Goal: Transaction & Acquisition: Purchase product/service

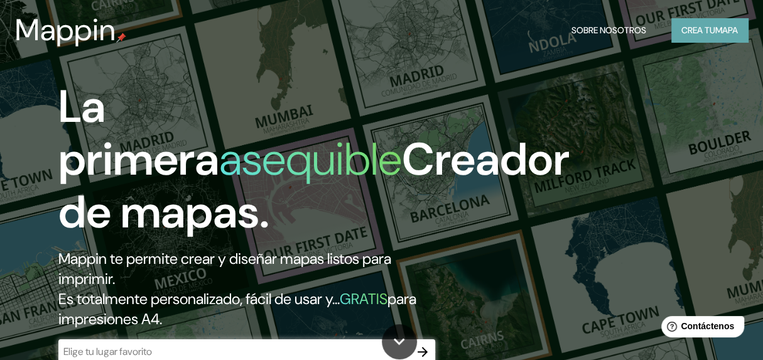
click at [715, 31] on font "mapa" at bounding box center [726, 29] width 23 height 11
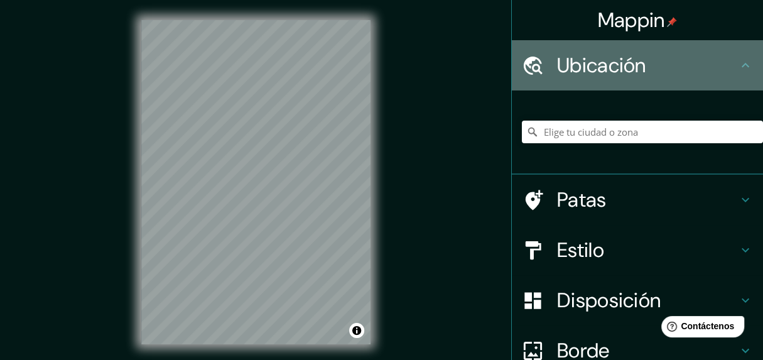
click at [627, 63] on font "Ubicación" at bounding box center [601, 65] width 89 height 26
click at [738, 61] on icon at bounding box center [745, 65] width 15 height 15
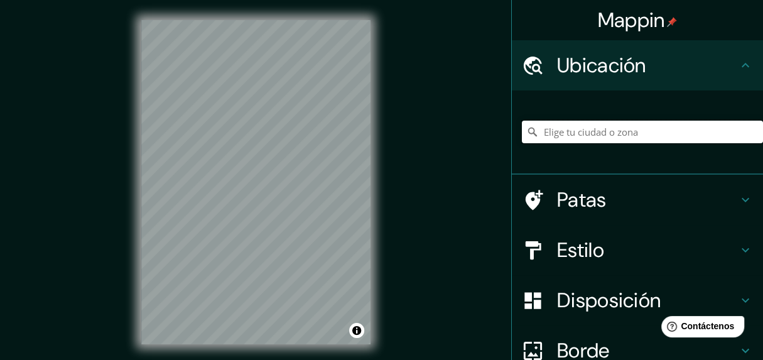
click at [602, 137] on input "Elige tu ciudad o zona" at bounding box center [642, 132] width 241 height 23
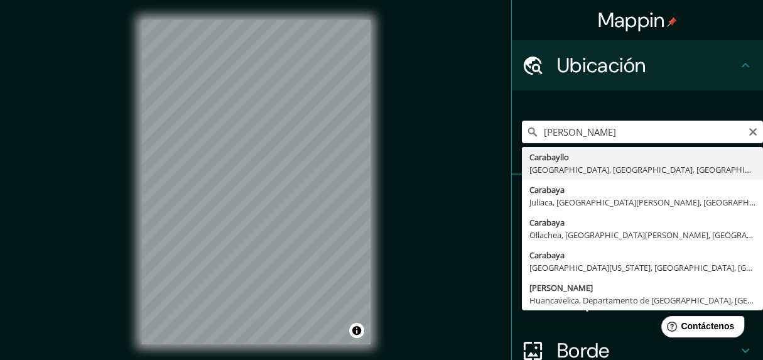
type input "Carabayllo, [GEOGRAPHIC_DATA], [GEOGRAPHIC_DATA], [GEOGRAPHIC_DATA]"
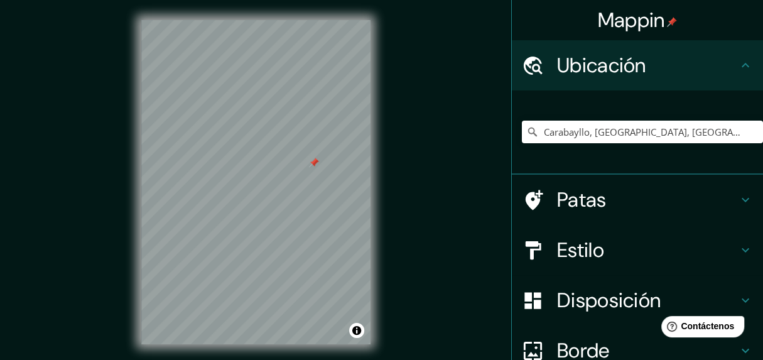
click at [315, 164] on div at bounding box center [314, 163] width 10 height 10
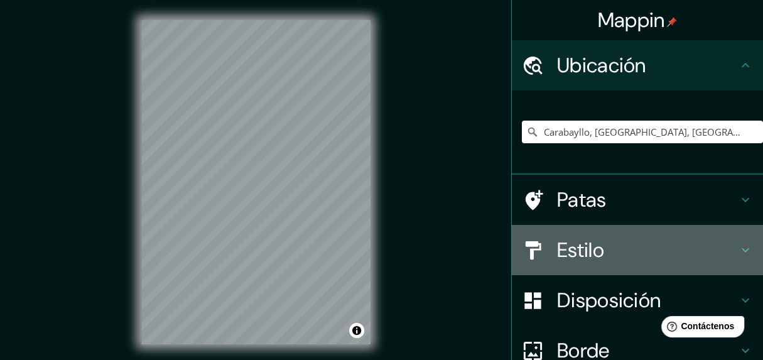
click at [738, 247] on icon at bounding box center [745, 249] width 15 height 15
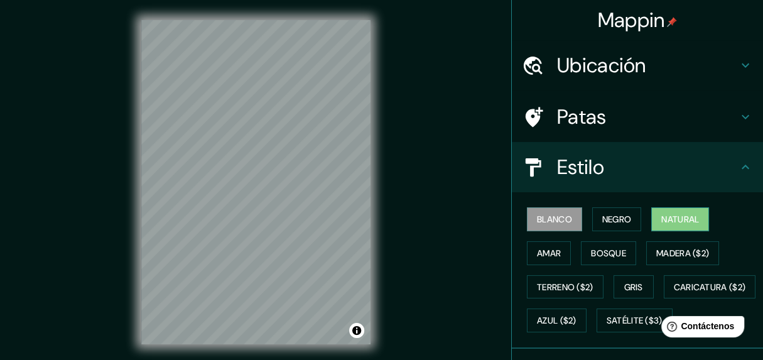
click at [652, 215] on button "Natural" at bounding box center [680, 219] width 58 height 24
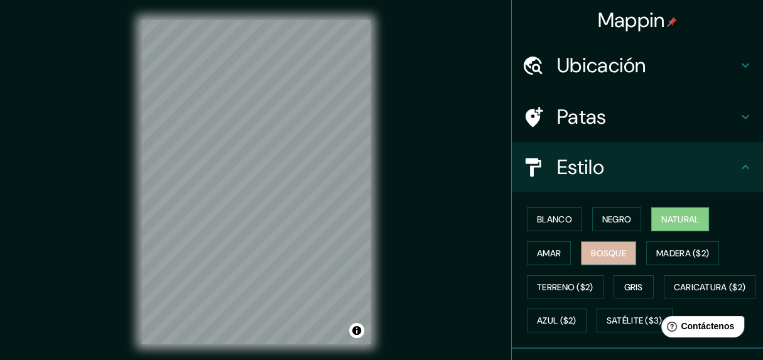
click at [595, 250] on font "Bosque" at bounding box center [608, 252] width 35 height 11
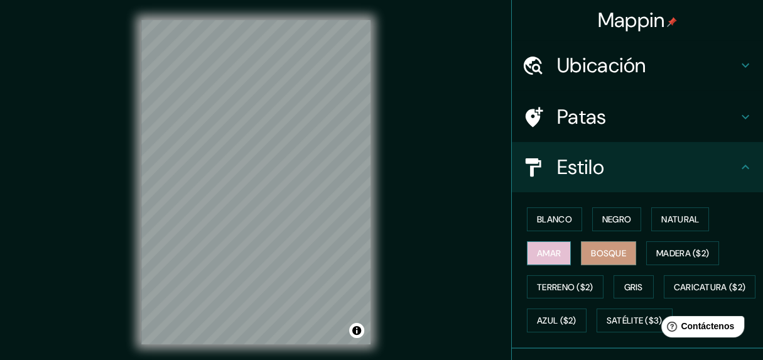
click at [549, 252] on font "Amar" at bounding box center [549, 252] width 24 height 11
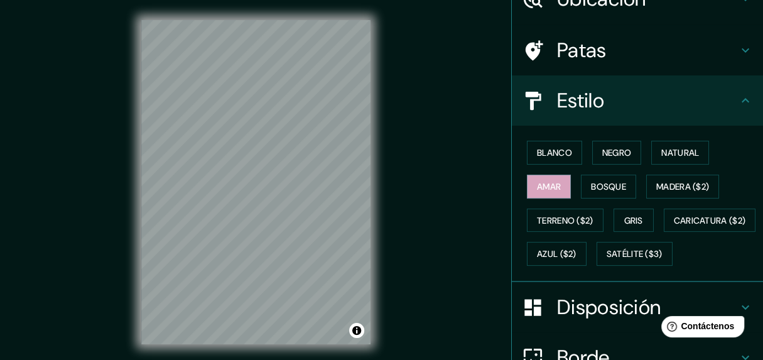
scroll to position [63, 0]
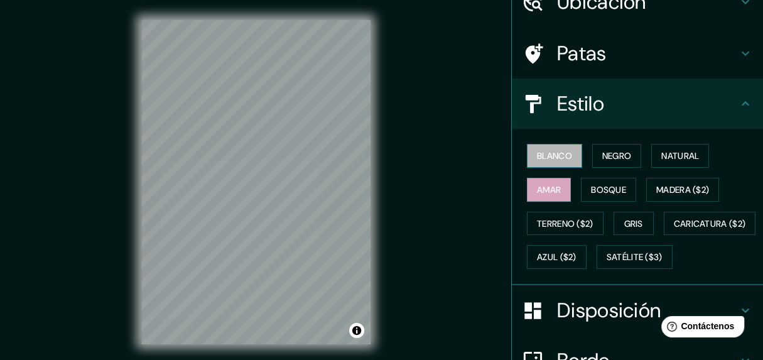
click at [553, 151] on font "Blanco" at bounding box center [554, 155] width 35 height 11
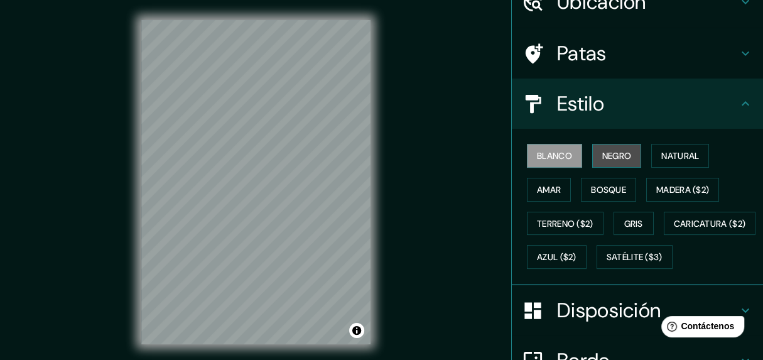
click at [618, 150] on font "Negro" at bounding box center [617, 155] width 30 height 11
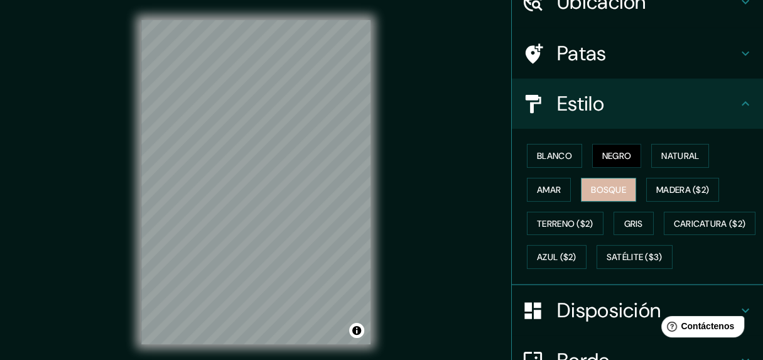
click at [602, 190] on font "Bosque" at bounding box center [608, 189] width 35 height 11
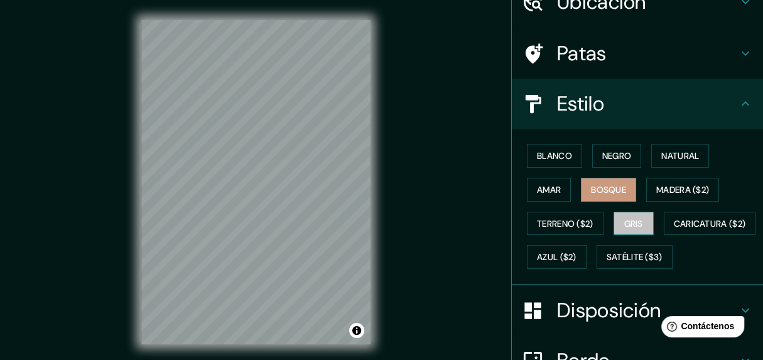
click at [627, 215] on font "Gris" at bounding box center [633, 223] width 19 height 16
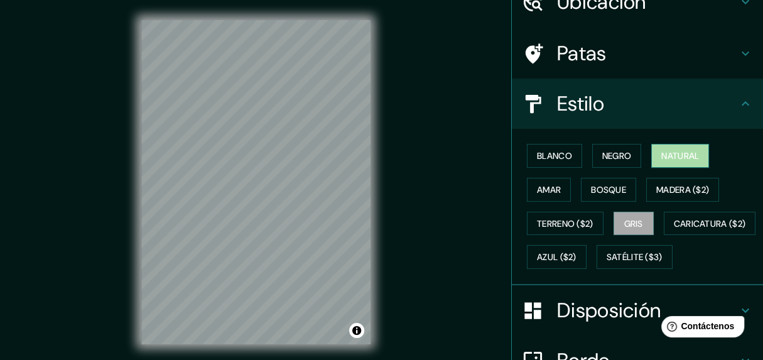
click at [670, 154] on font "Natural" at bounding box center [680, 155] width 38 height 11
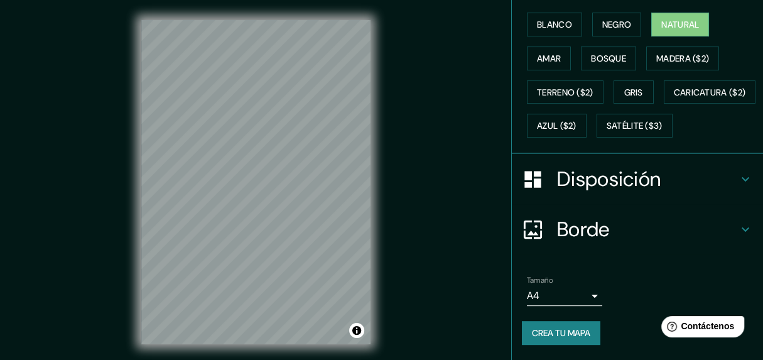
scroll to position [224, 0]
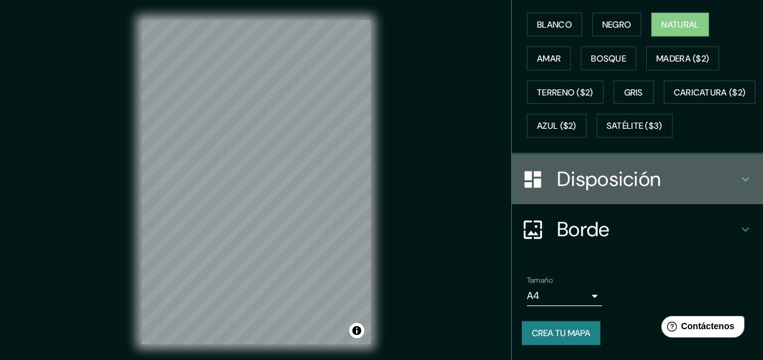
click at [738, 174] on icon at bounding box center [745, 178] width 15 height 15
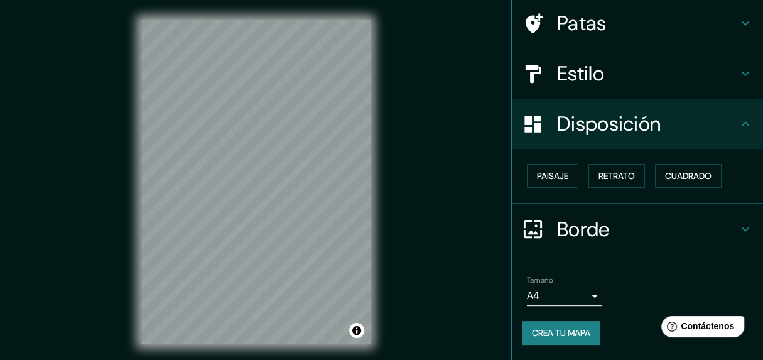
scroll to position [92, 0]
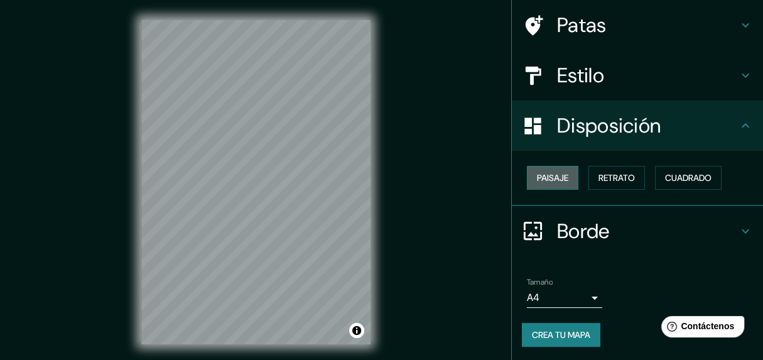
click at [560, 178] on font "Paisaje" at bounding box center [552, 177] width 31 height 11
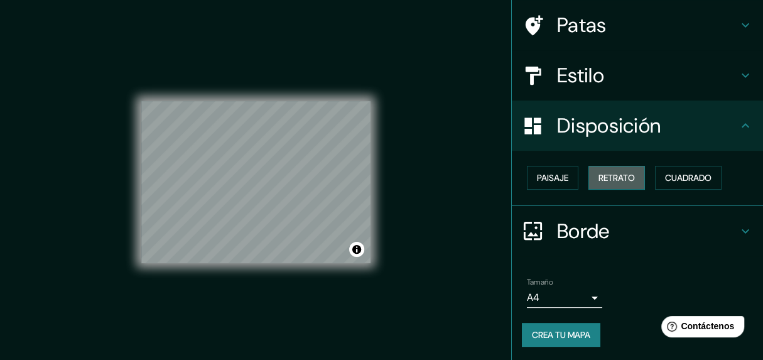
click at [604, 172] on font "Retrato" at bounding box center [616, 177] width 36 height 11
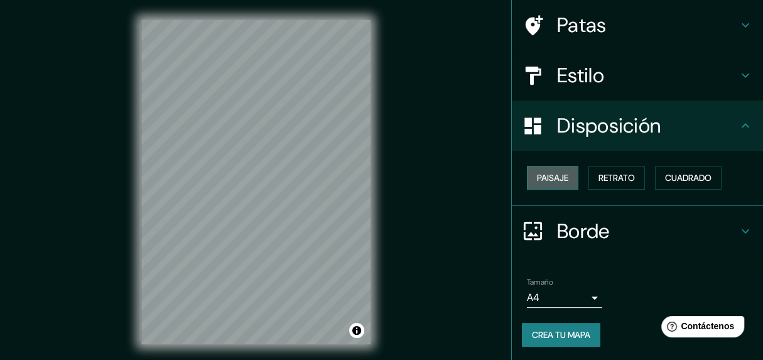
click at [541, 172] on font "Paisaje" at bounding box center [552, 177] width 31 height 11
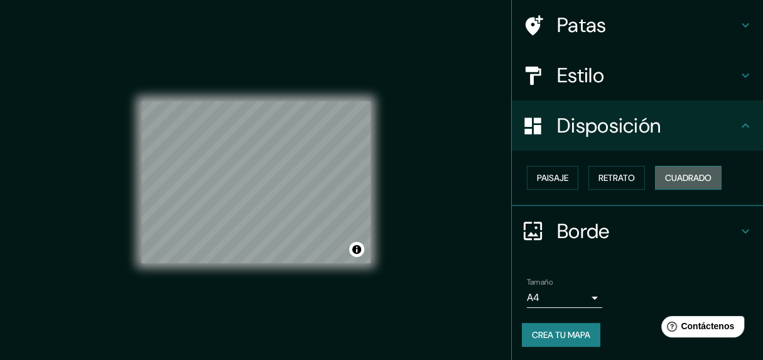
click at [669, 177] on font "Cuadrado" at bounding box center [688, 177] width 46 height 11
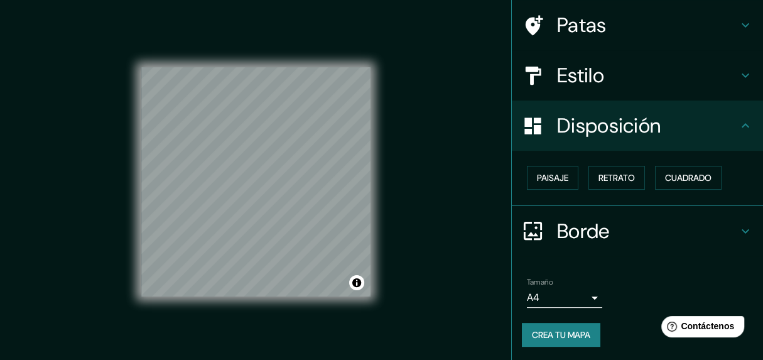
click at [743, 225] on icon at bounding box center [745, 231] width 15 height 15
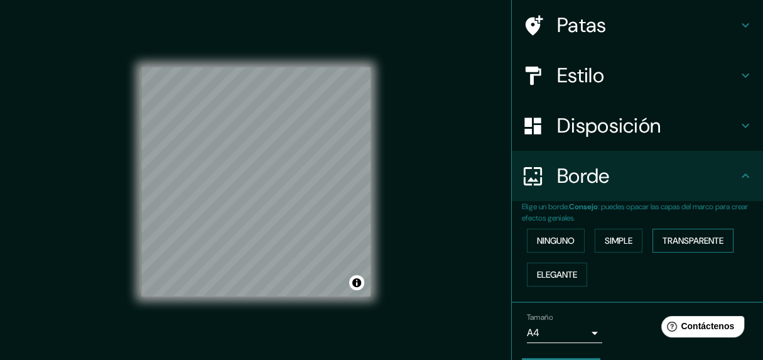
click at [679, 237] on font "Transparente" at bounding box center [692, 240] width 61 height 11
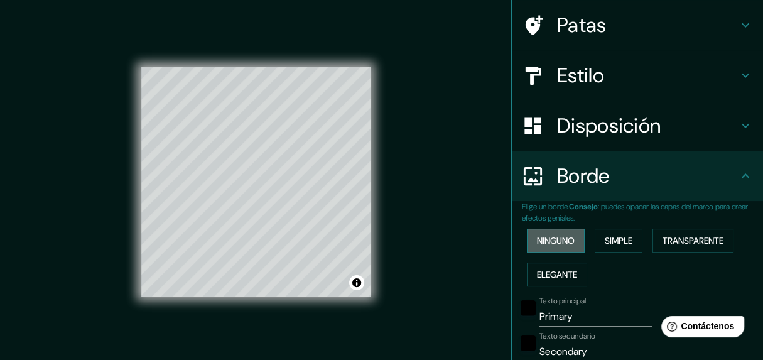
click at [537, 240] on font "Ninguno" at bounding box center [556, 240] width 38 height 11
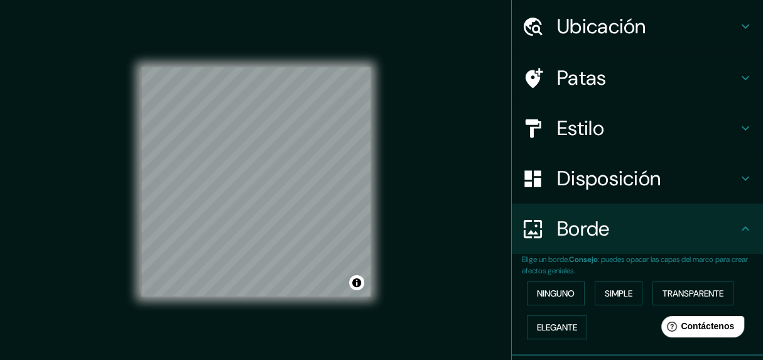
scroll to position [0, 0]
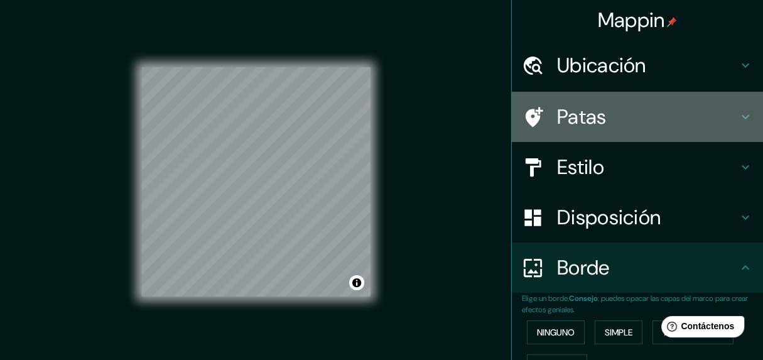
click at [738, 117] on icon at bounding box center [745, 116] width 15 height 15
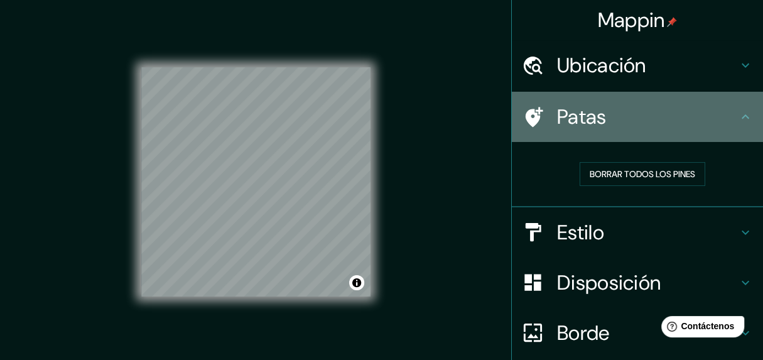
click at [738, 111] on icon at bounding box center [745, 116] width 15 height 15
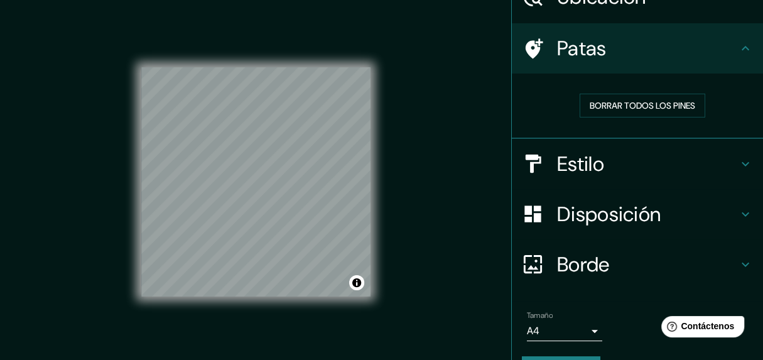
scroll to position [71, 0]
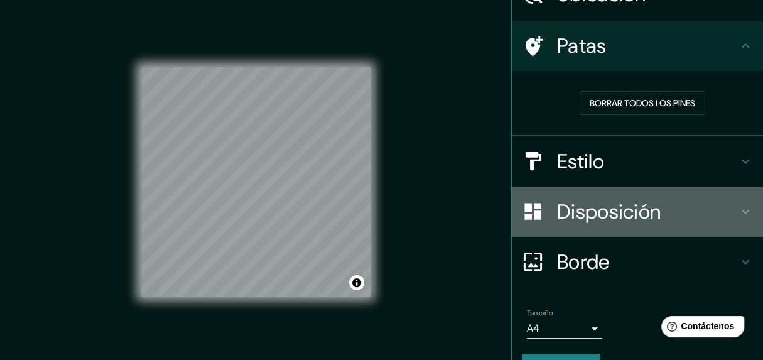
click at [738, 212] on icon at bounding box center [745, 211] width 15 height 15
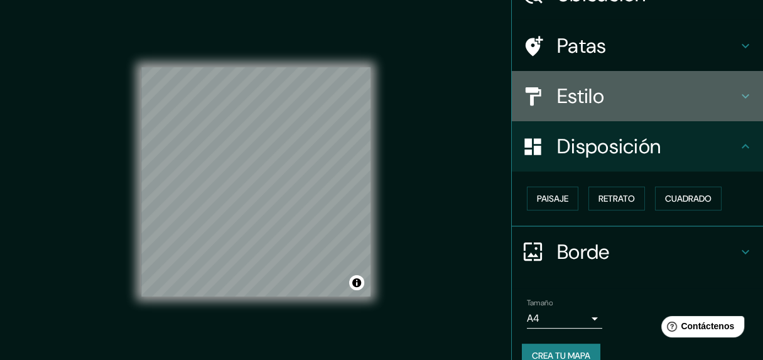
click at [718, 92] on h4 "Estilo" at bounding box center [647, 96] width 181 height 25
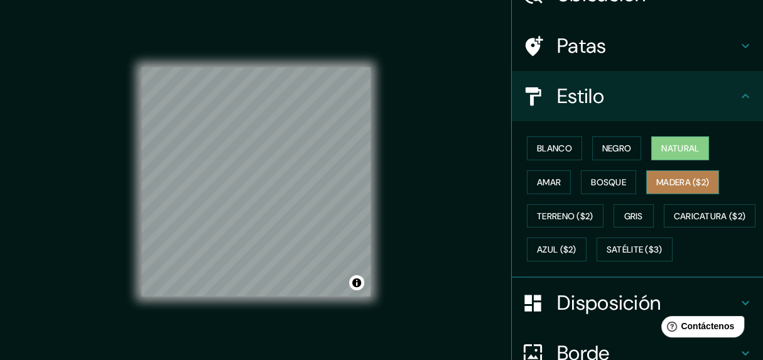
click at [656, 174] on font "Madera ($2)" at bounding box center [682, 182] width 53 height 16
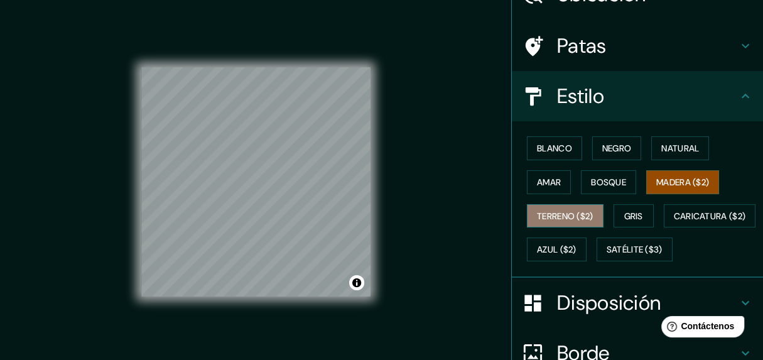
click at [575, 210] on font "Terreno ($2)" at bounding box center [565, 215] width 57 height 11
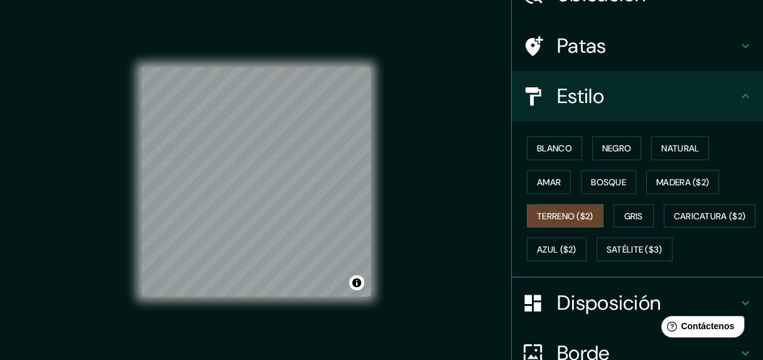
click at [220, 299] on div "© Mapbox © OpenStreetMap Improve this map" at bounding box center [255, 182] width 229 height 324
click at [674, 222] on font "Caricatura ($2)" at bounding box center [710, 215] width 72 height 11
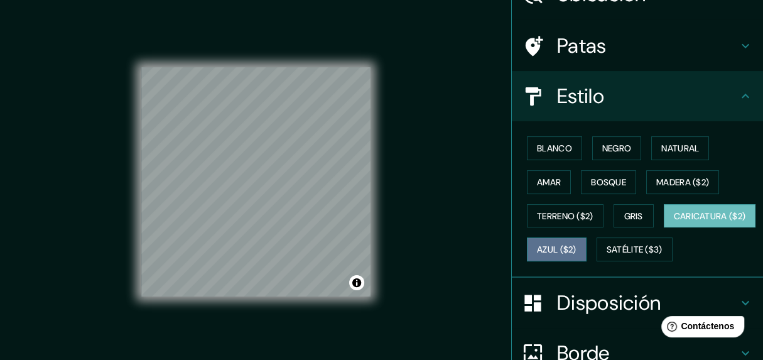
click at [576, 244] on font "Azul ($2)" at bounding box center [557, 249] width 40 height 11
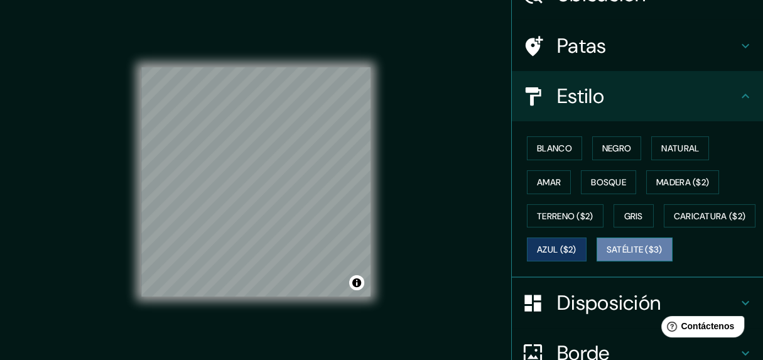
click at [607, 256] on font "Satélite ($3)" at bounding box center [635, 249] width 56 height 11
